Goal: Browse casually

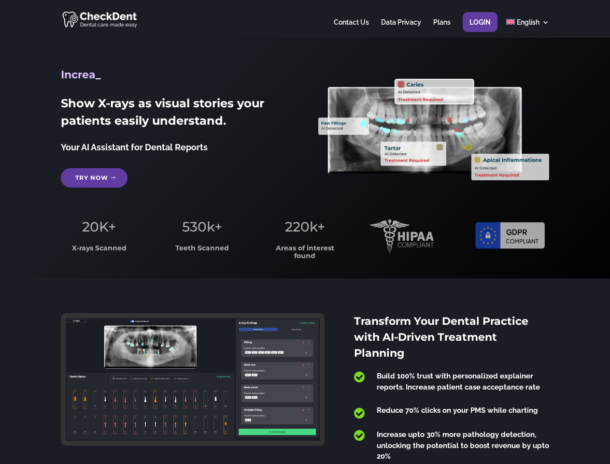
click at [305, 232] on span "220k+" at bounding box center [305, 226] width 40 height 16
click at [305, 19] on div at bounding box center [305, 19] width 488 height 38
click at [305, 232] on span "220k+" at bounding box center [305, 226] width 40 height 16
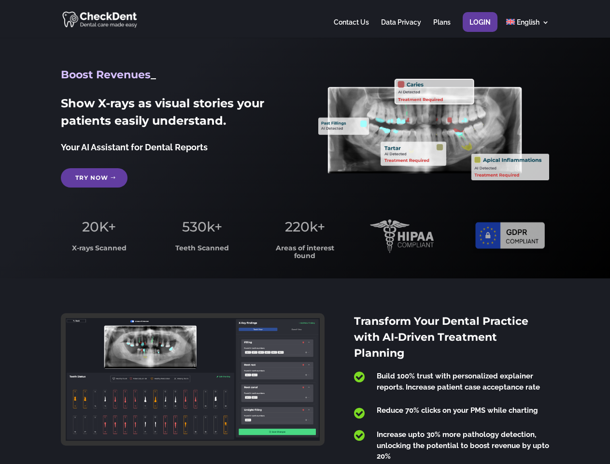
click at [305, 19] on div at bounding box center [305, 19] width 488 height 38
